Goal: Find specific page/section: Find specific page/section

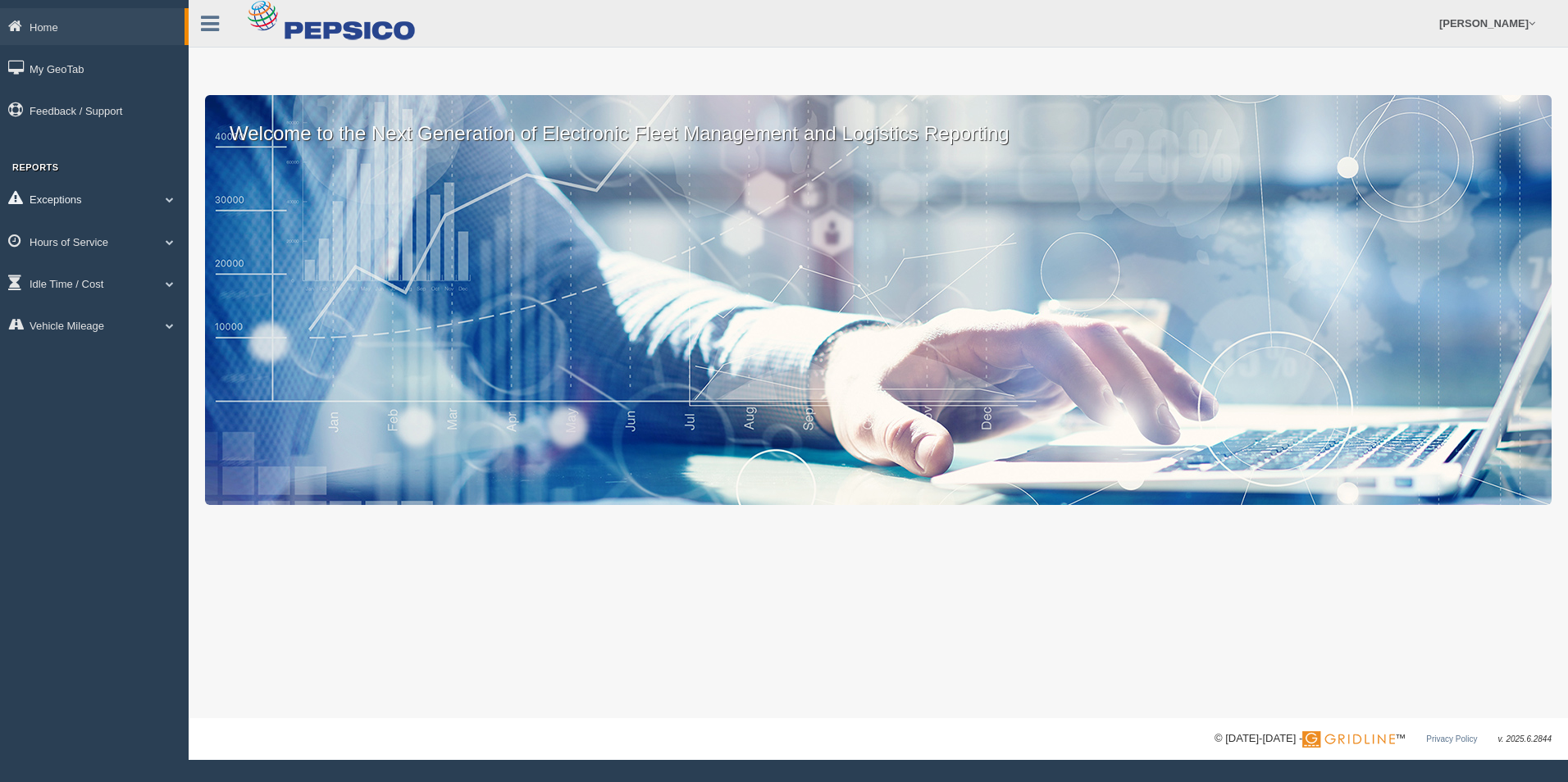
click at [172, 203] on span at bounding box center [170, 199] width 22 height 8
click at [152, 358] on link "Hours of Service" at bounding box center [94, 358] width 188 height 37
click at [143, 281] on link "HOS Explanation Reports" at bounding box center [107, 280] width 155 height 30
click at [171, 241] on span at bounding box center [170, 242] width 22 height 8
click at [141, 278] on link "HOS Explanation Reports" at bounding box center [107, 280] width 155 height 30
